Goal: Transaction & Acquisition: Purchase product/service

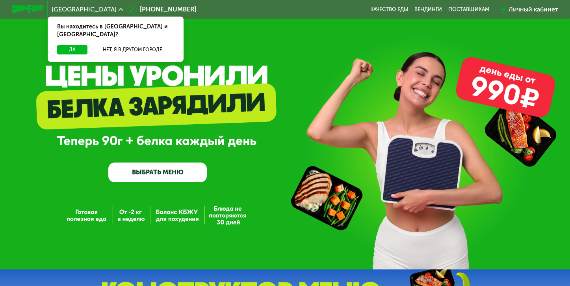
click at [178, 174] on link "ВЫБРАТЬ МЕНЮ" at bounding box center [157, 172] width 99 height 20
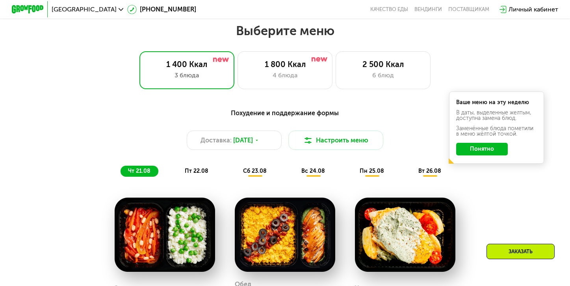
scroll to position [337, 0]
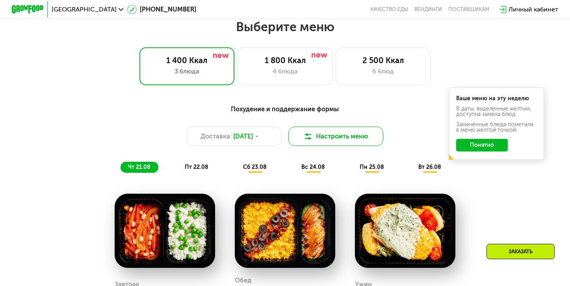
click at [316, 134] on button "Настроить меню" at bounding box center [335, 135] width 95 height 19
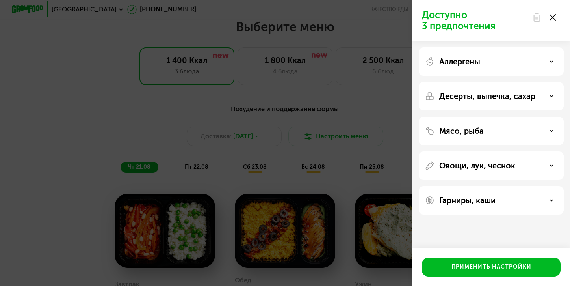
click at [480, 82] on div "Аллергены" at bounding box center [491, 96] width 145 height 28
click at [482, 63] on div "Аллергены" at bounding box center [491, 61] width 132 height 9
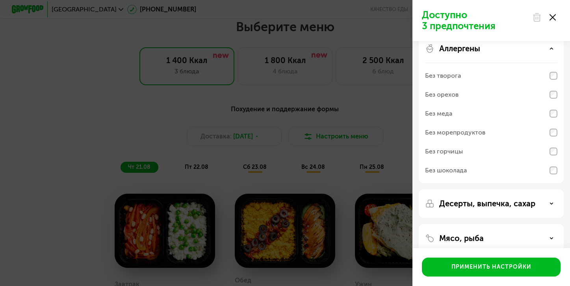
scroll to position [19, 0]
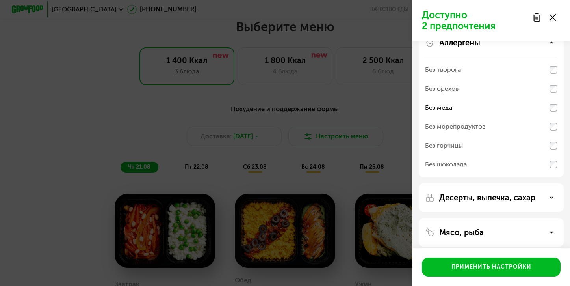
click at [397, 94] on div "Доступно 2 предпочтения Аллергены Без творога Без орехов Без меда Без морепроду…" at bounding box center [285, 143] width 570 height 286
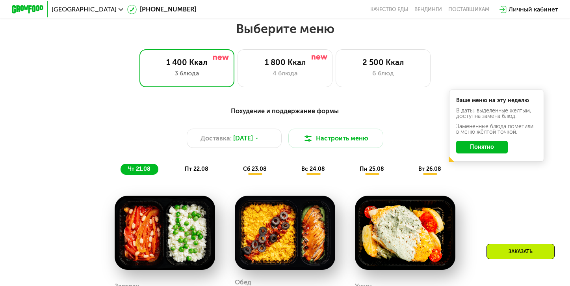
scroll to position [335, 0]
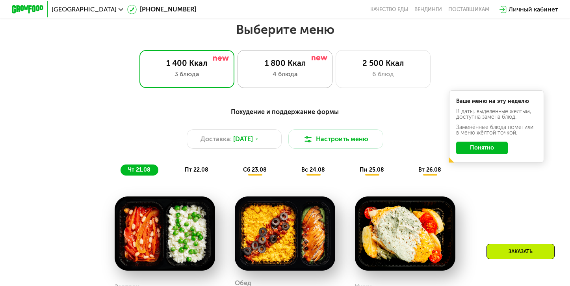
click at [299, 77] on div "4 блюда" at bounding box center [285, 73] width 78 height 9
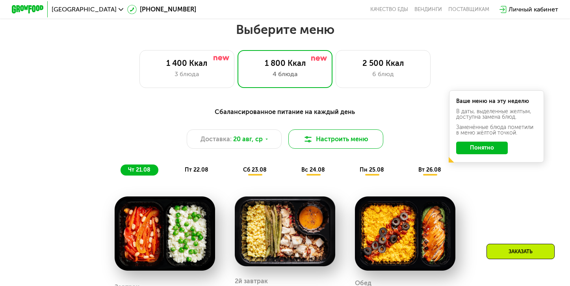
click at [340, 138] on button "Настроить меню" at bounding box center [335, 138] width 95 height 19
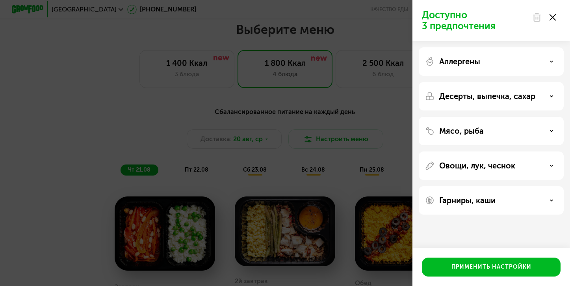
click at [487, 98] on p "Десерты, выпечка, сахар" at bounding box center [487, 95] width 96 height 9
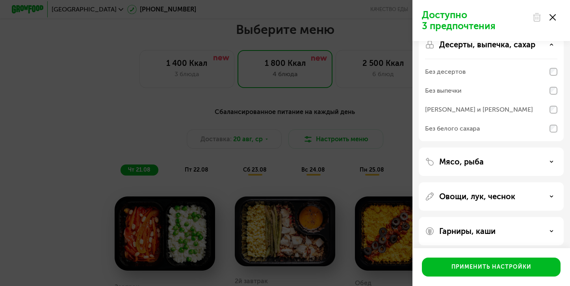
scroll to position [57, 0]
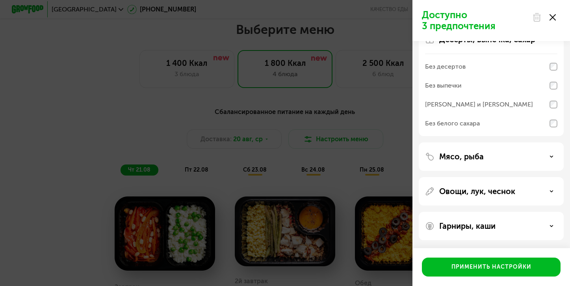
click at [540, 187] on div "Овощи, лук, чеснок" at bounding box center [491, 190] width 132 height 9
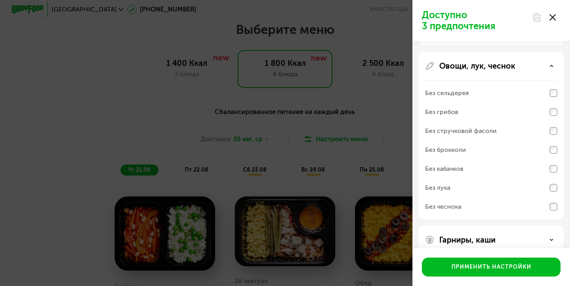
scroll to position [196, 0]
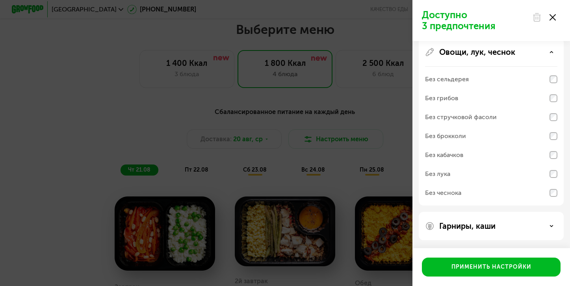
click at [530, 227] on div "Гарниры, каши" at bounding box center [491, 225] width 132 height 9
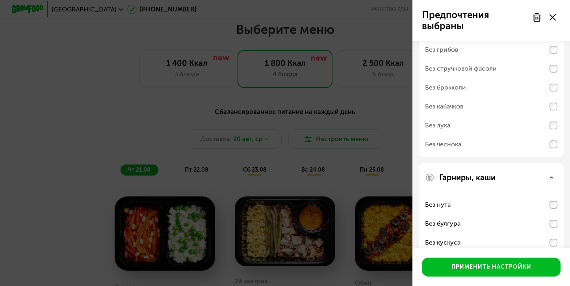
scroll to position [243, 0]
click at [559, 165] on div "Овощи, лук, чеснок Без сельдерея Без грибов Без стручковой фасоли Без брокколи …" at bounding box center [491, 230] width 145 height 130
click at [555, 136] on div "Без лука" at bounding box center [491, 145] width 132 height 19
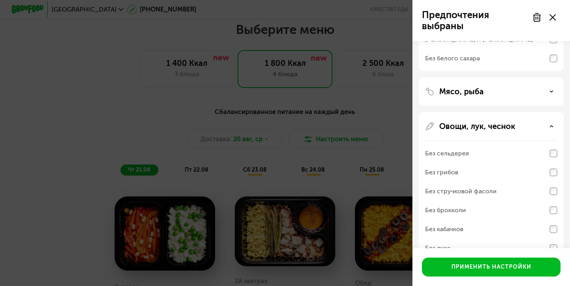
scroll to position [117, 0]
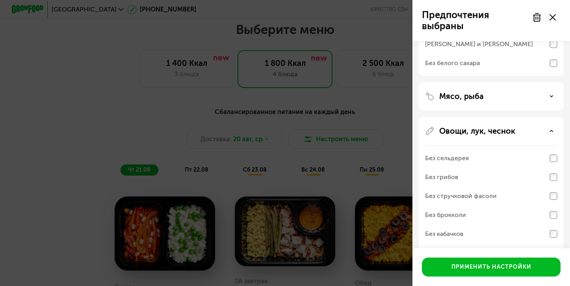
click at [526, 134] on div "Овощи, лук, чеснок" at bounding box center [491, 130] width 132 height 9
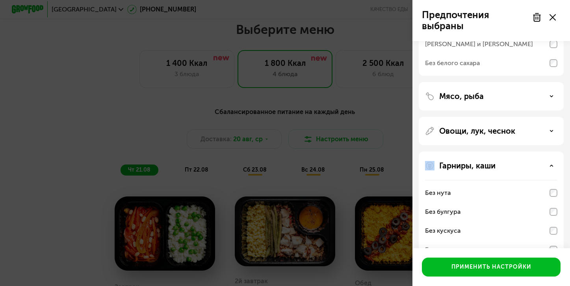
click at [526, 134] on div "Овощи, лук, чеснок" at bounding box center [491, 130] width 132 height 9
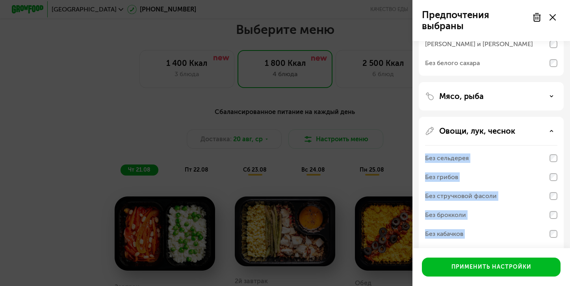
scroll to position [121, 0]
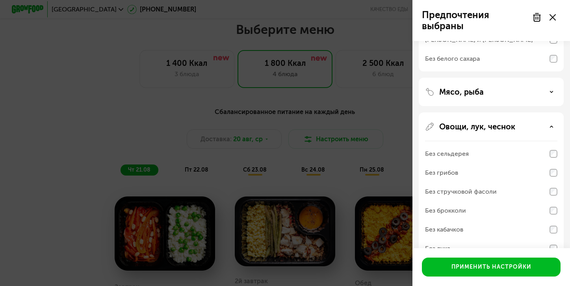
click at [513, 154] on div "Без сельдерея" at bounding box center [491, 153] width 132 height 19
click at [519, 158] on div "Без сельдерея" at bounding box center [491, 153] width 132 height 19
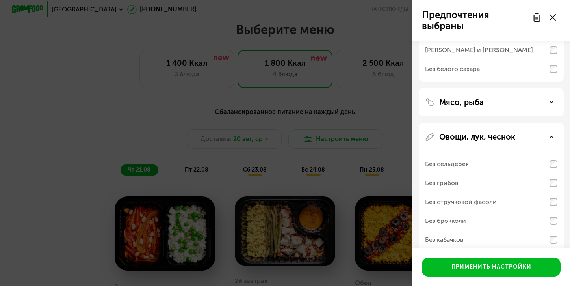
scroll to position [110, 0]
click at [534, 99] on div "Мясо, рыба" at bounding box center [491, 102] width 132 height 9
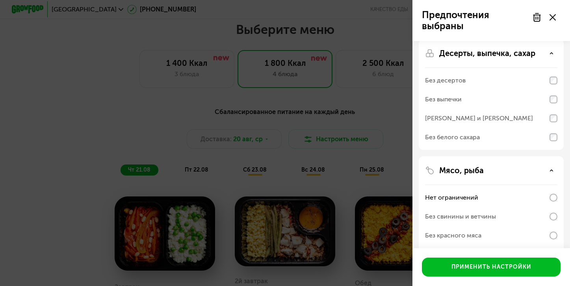
scroll to position [25, 0]
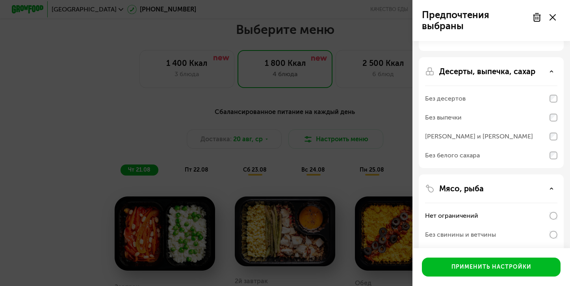
click at [538, 17] on use at bounding box center [537, 17] width 7 height 8
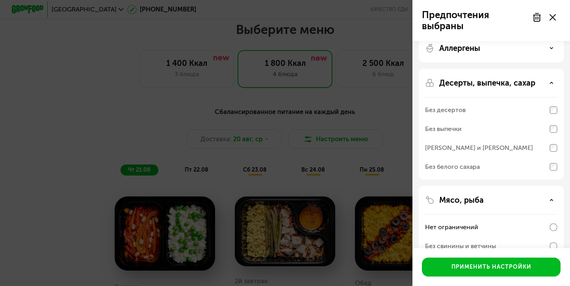
scroll to position [0, 0]
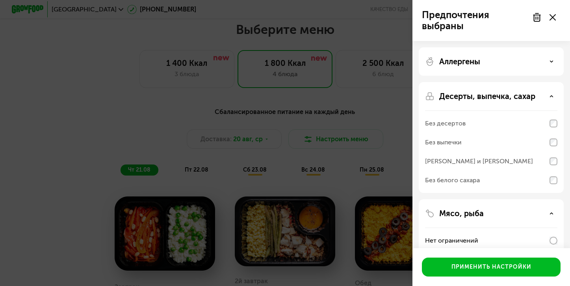
click at [551, 60] on icon at bounding box center [552, 62] width 4 height 4
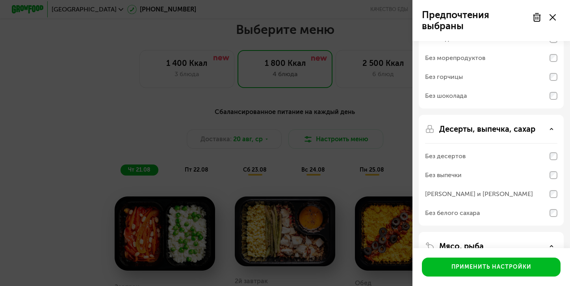
scroll to position [90, 0]
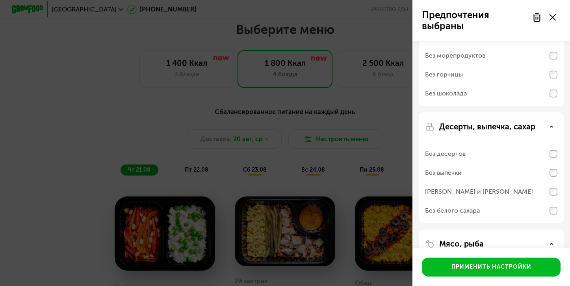
click at [555, 17] on icon at bounding box center [553, 17] width 6 height 6
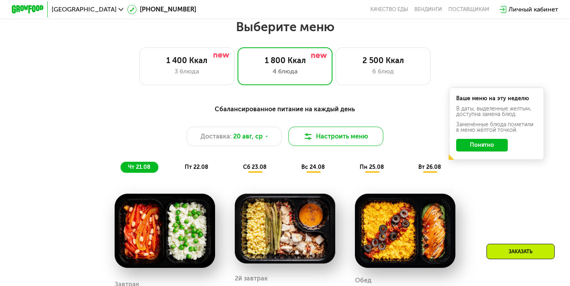
scroll to position [312, 0]
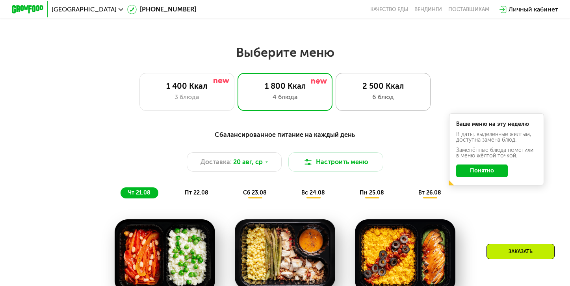
click at [367, 100] on div "6 блюд" at bounding box center [383, 96] width 78 height 9
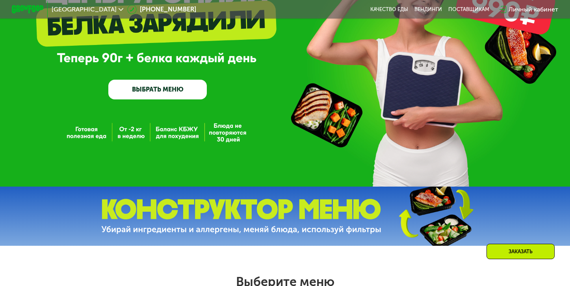
scroll to position [0, 0]
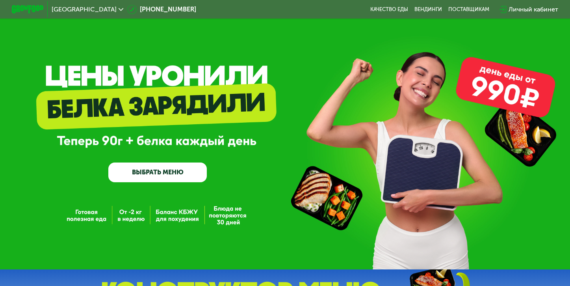
click at [190, 177] on link "ВЫБРАТЬ МЕНЮ" at bounding box center [157, 172] width 99 height 20
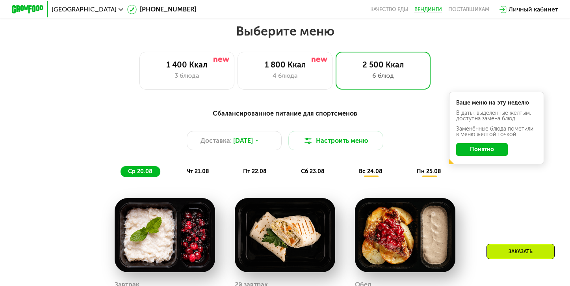
scroll to position [337, 0]
